Goal: Transaction & Acquisition: Purchase product/service

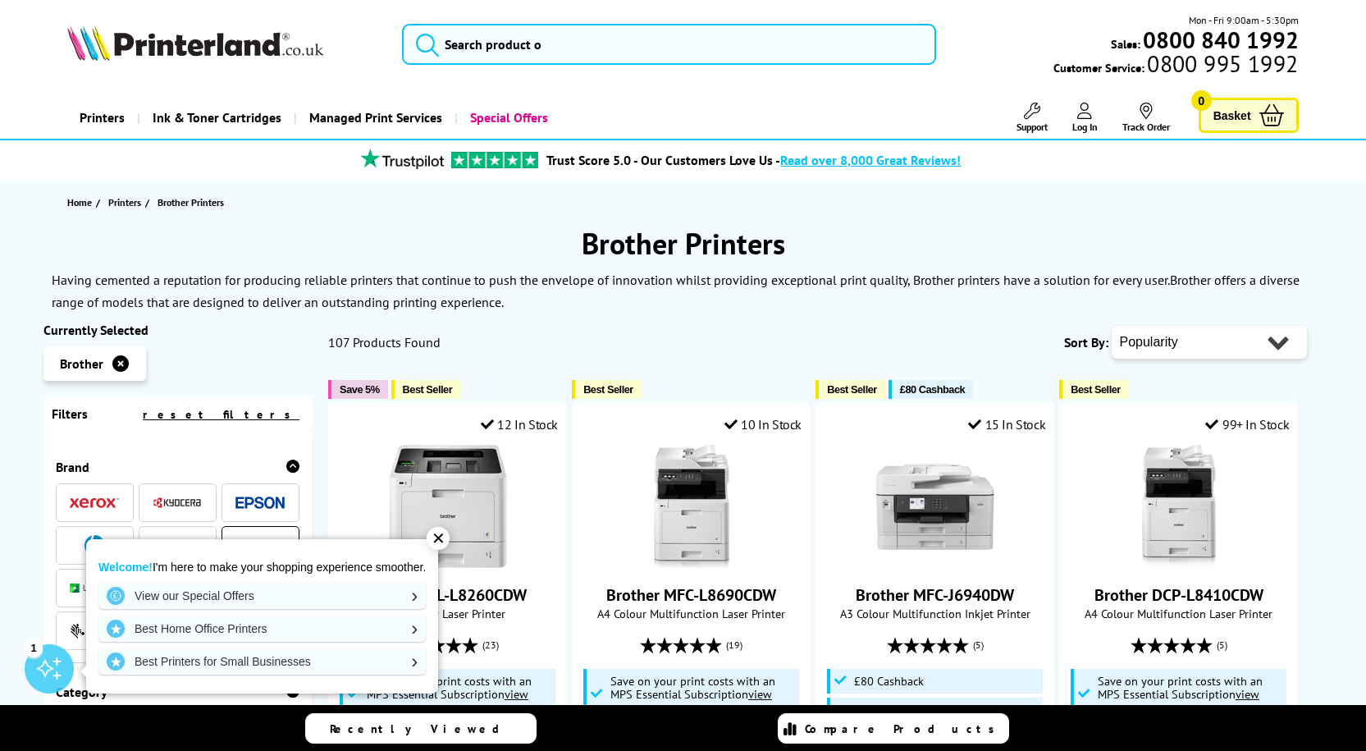
click at [1214, 339] on select "Popularity Rating Price - Low to High Price - High to Low Running Costs - Low t…" at bounding box center [1209, 342] width 195 height 33
select select "Price Ascending"
click at [1112, 326] on select "Popularity Rating Price - Low to High Price - High to Low Running Costs - Low t…" at bounding box center [1209, 342] width 195 height 33
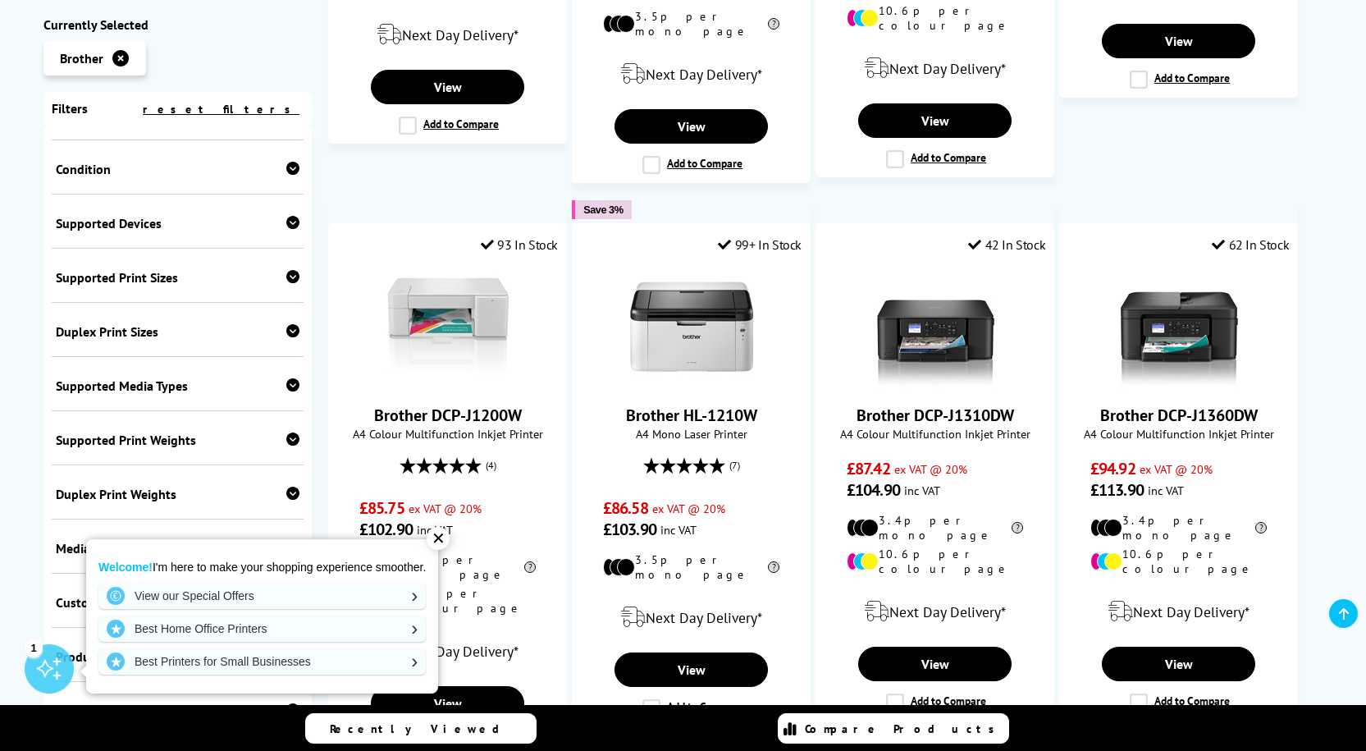
scroll to position [738, 0]
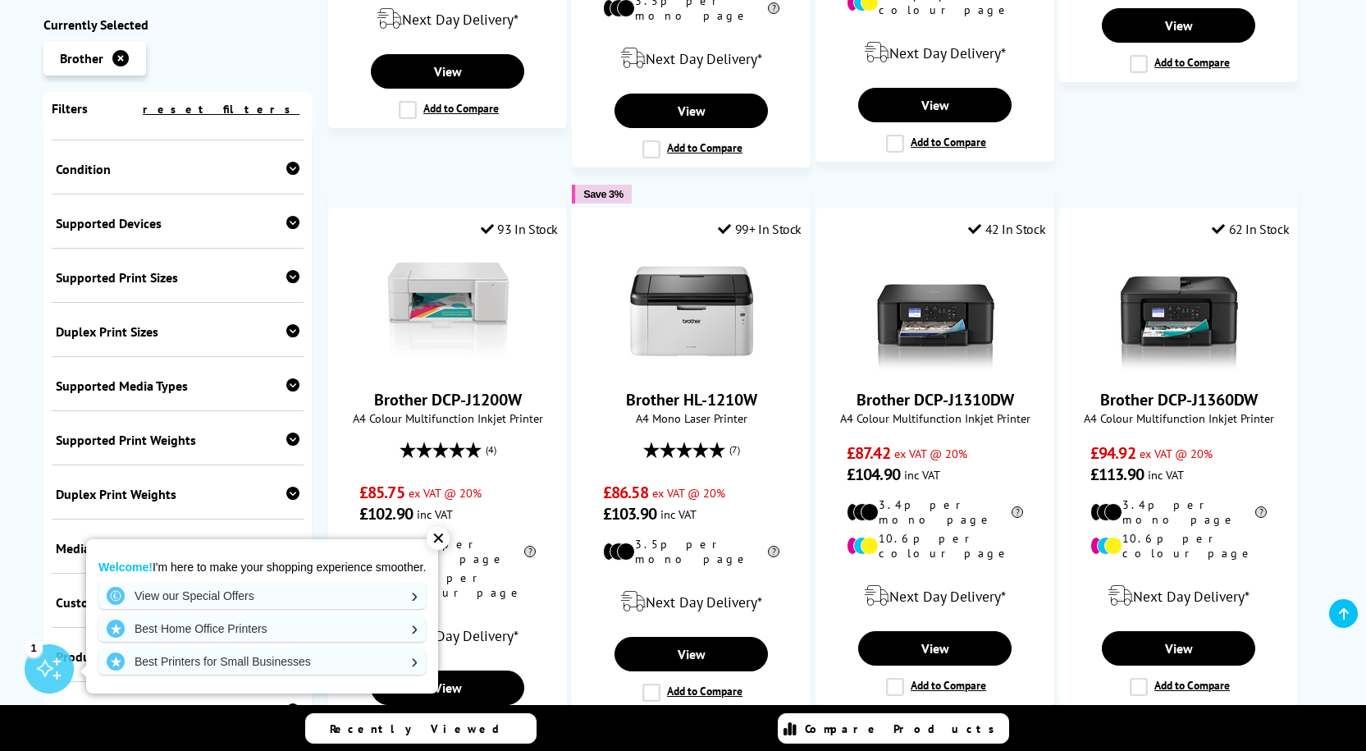
drag, startPoint x: 439, startPoint y: 534, endPoint x: 425, endPoint y: 535, distance: 14.0
click at [438, 532] on div "✕" at bounding box center [438, 538] width 23 height 23
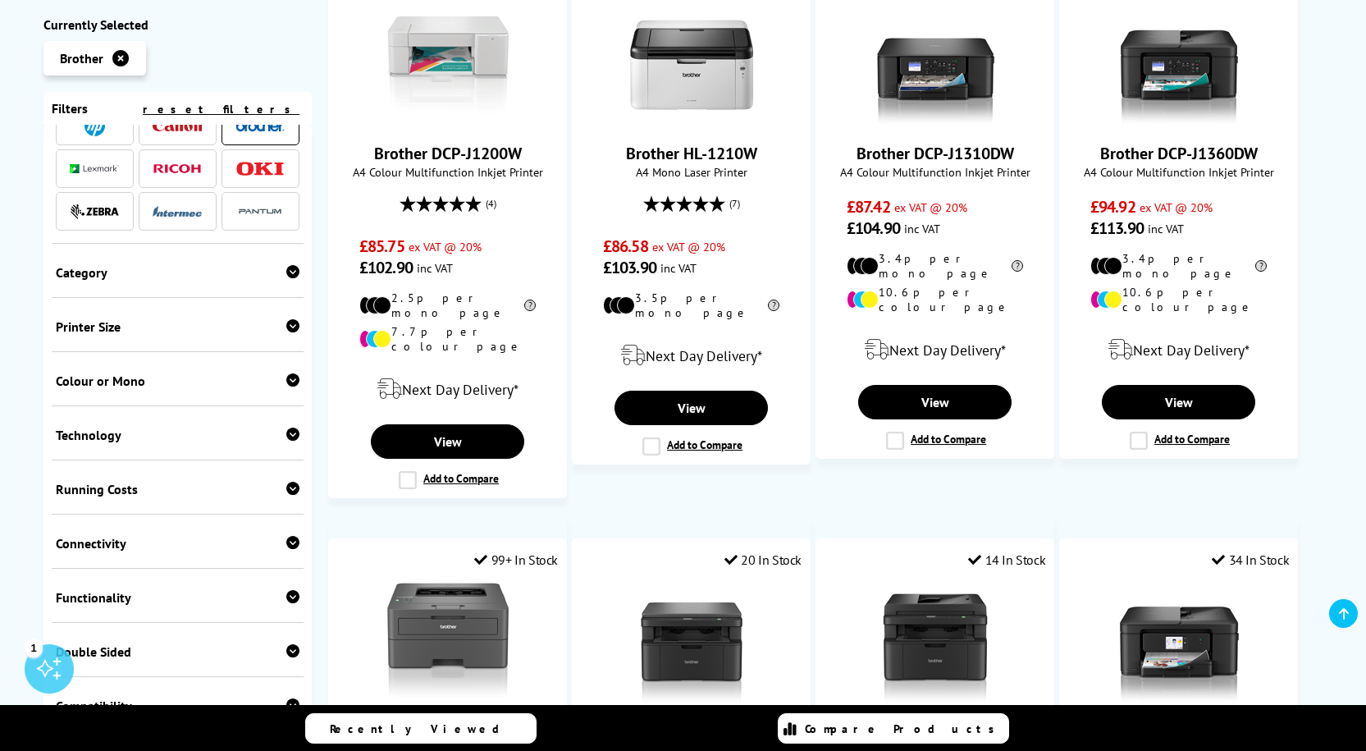
scroll to position [0, 0]
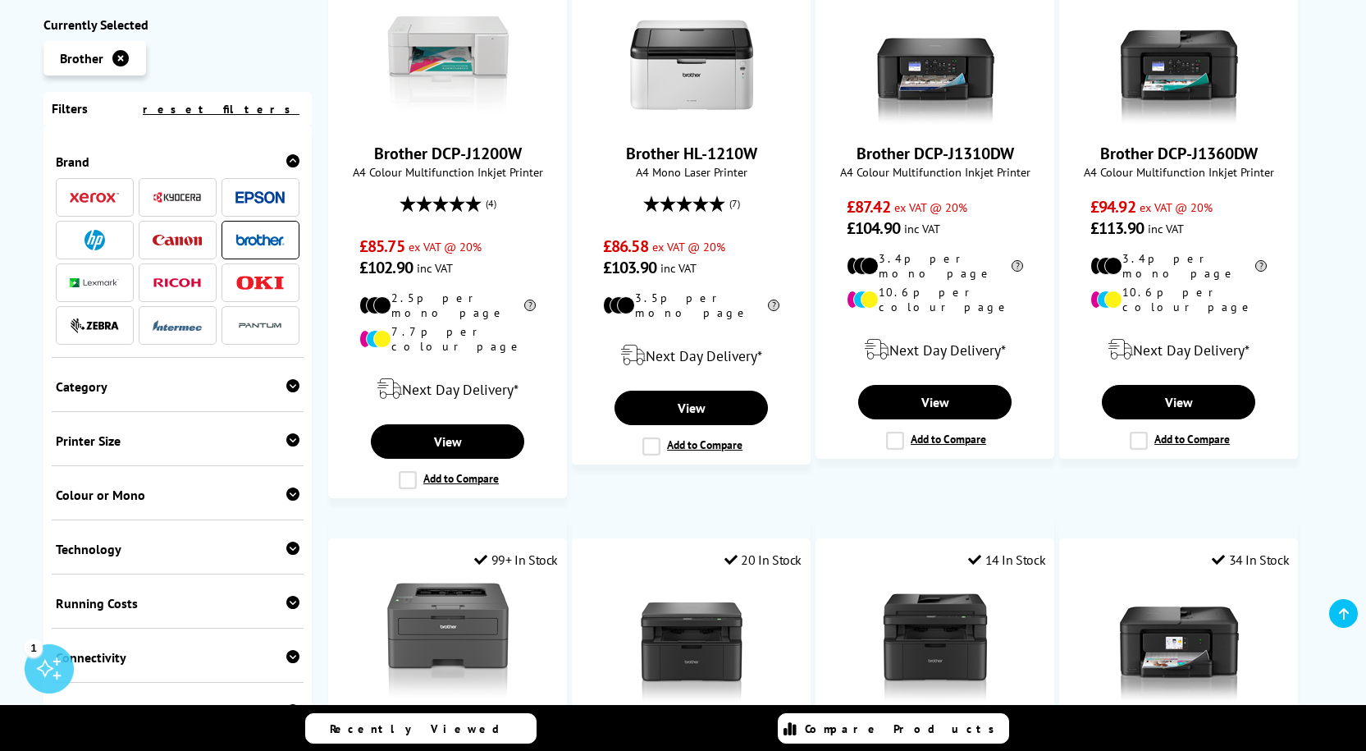
click at [179, 488] on div "Colour or Mono" at bounding box center [178, 495] width 244 height 16
click at [189, 519] on link "Mono" at bounding box center [238, 520] width 122 height 18
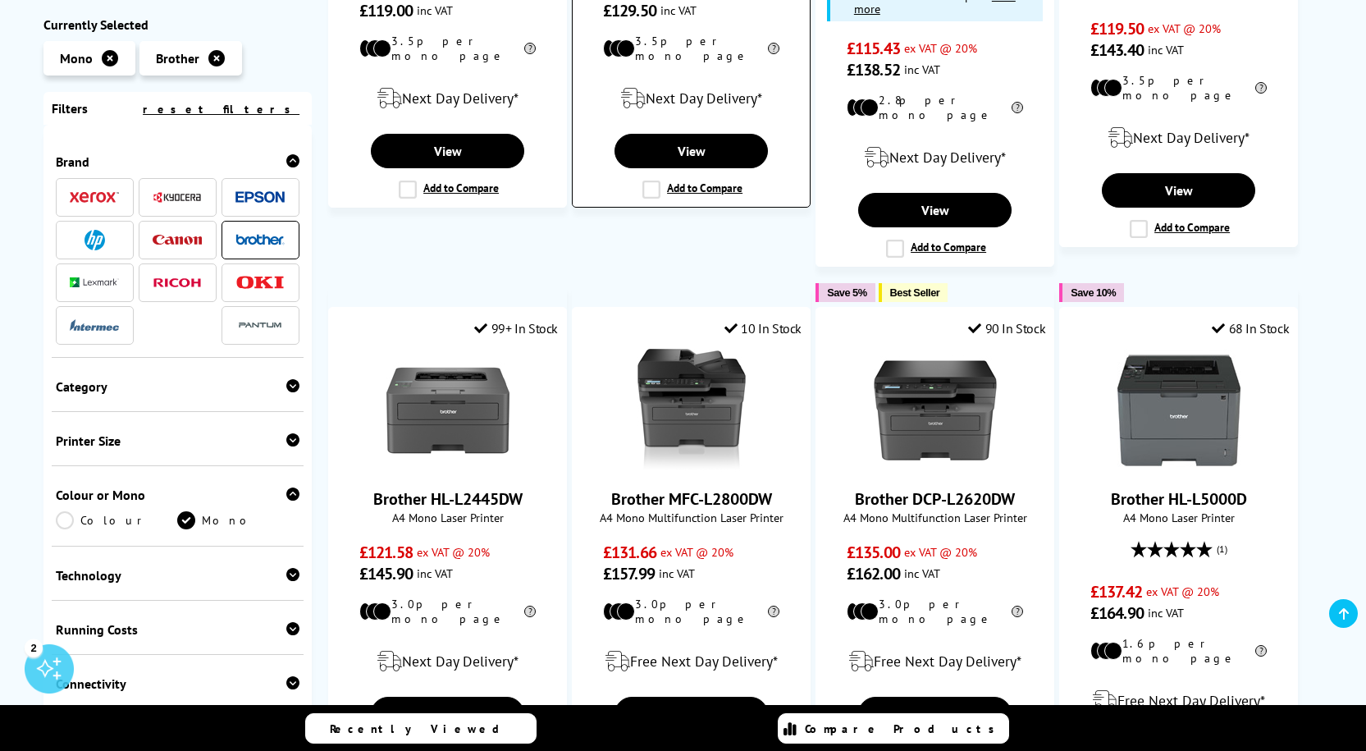
scroll to position [1231, 0]
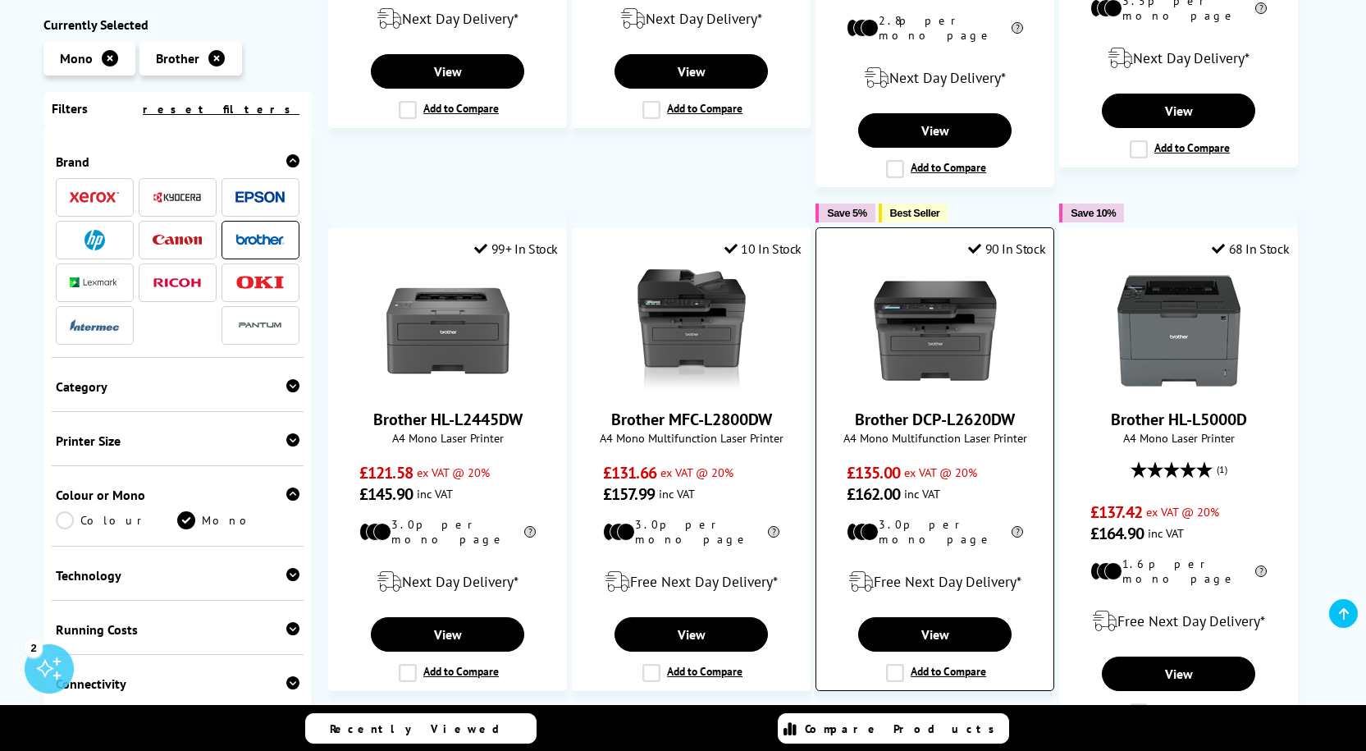
click at [969, 409] on link "Brother DCP-L2620DW" at bounding box center [935, 419] width 160 height 21
